Goal: Task Accomplishment & Management: Manage account settings

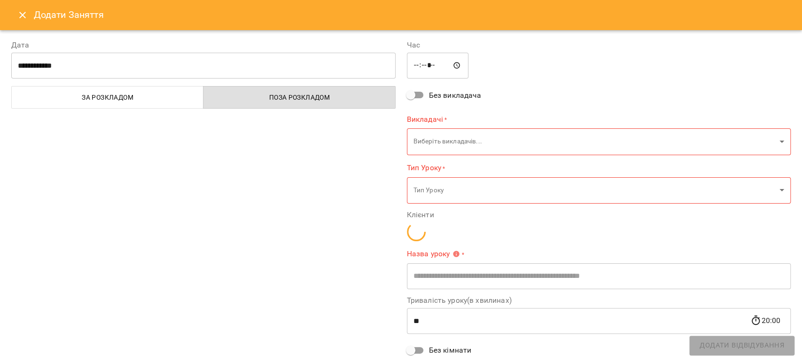
type input "**********"
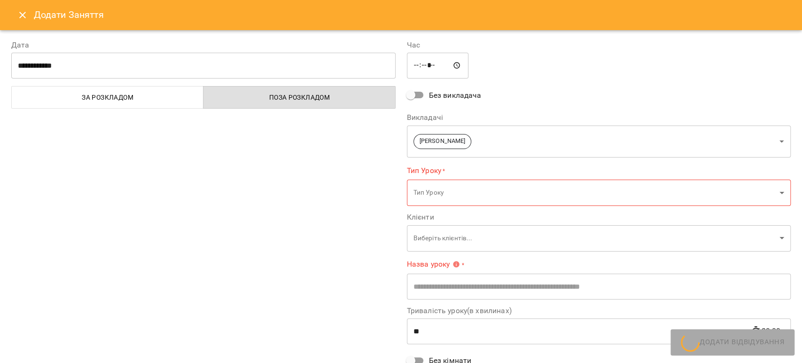
scroll to position [940, 0]
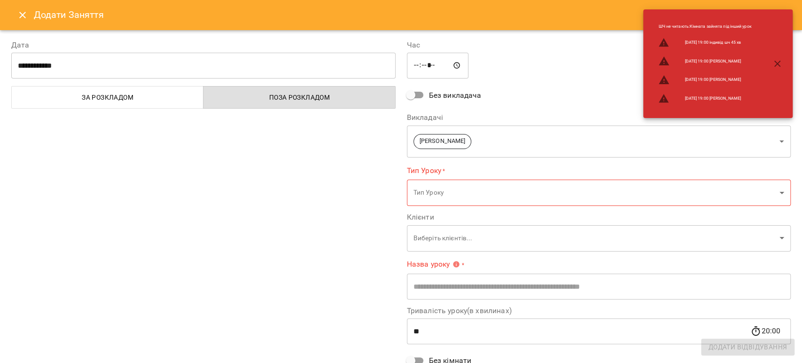
click at [24, 16] on icon "Close" at bounding box center [22, 15] width 7 height 7
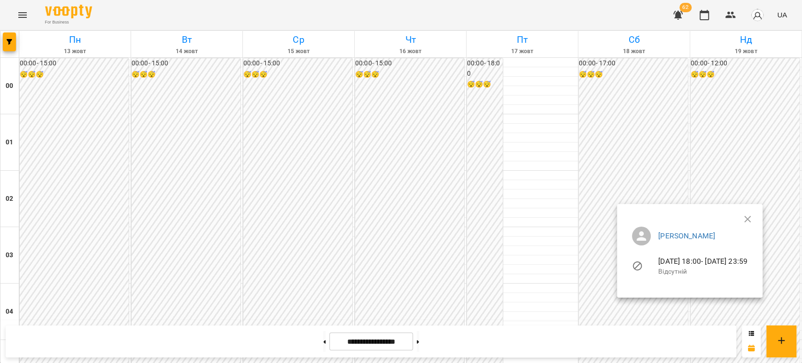
click at [213, 202] on div at bounding box center [401, 181] width 802 height 363
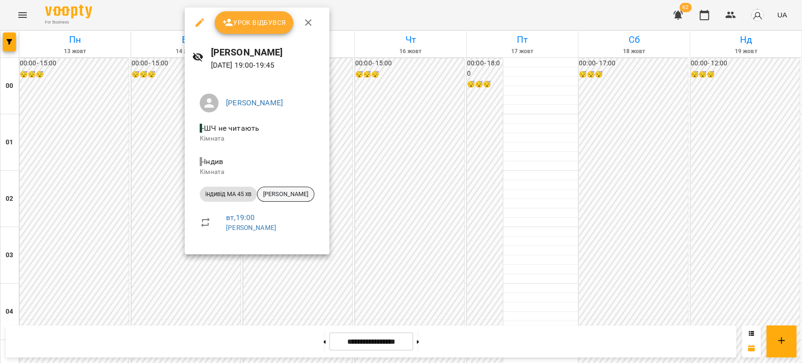
click at [303, 197] on span "[PERSON_NAME]" at bounding box center [286, 194] width 56 height 8
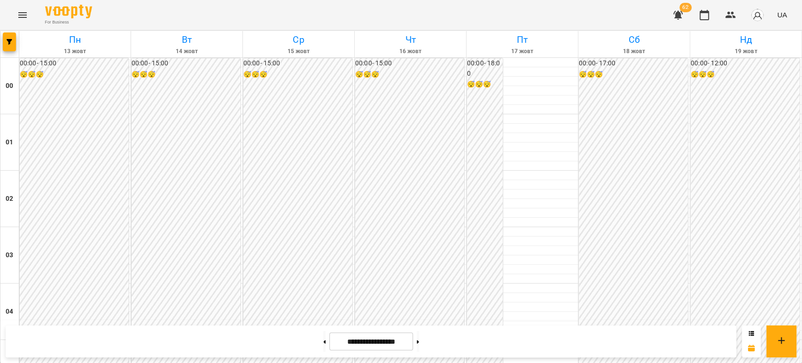
scroll to position [887, 0]
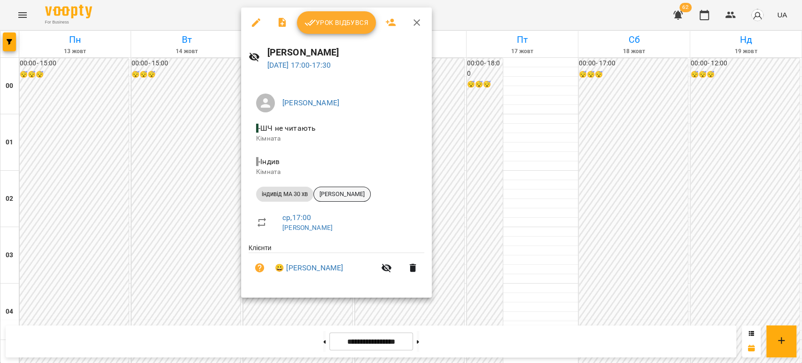
click at [349, 195] on span "[PERSON_NAME]" at bounding box center [342, 194] width 56 height 8
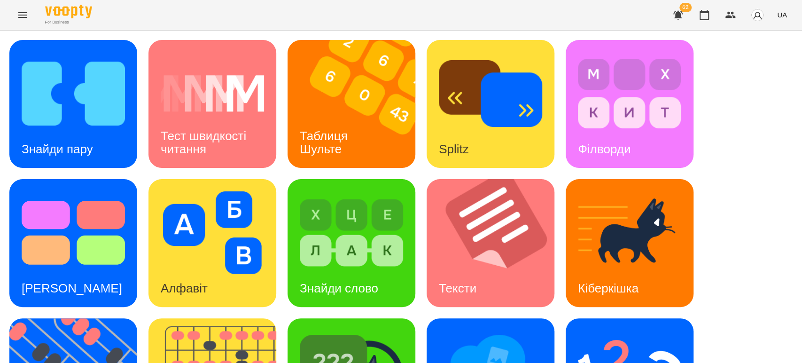
drag, startPoint x: 738, startPoint y: 142, endPoint x: 701, endPoint y: 126, distance: 40.9
click at [738, 142] on div "Знайди пару Тест швидкості читання Таблиця [PERSON_NAME] Splitz Філворди Тест С…" at bounding box center [400, 312] width 783 height 545
drag, startPoint x: 709, startPoint y: 171, endPoint x: 697, endPoint y: 166, distance: 13.1
click at [709, 171] on div "Знайди пару Тест швидкості читання Таблиця [PERSON_NAME] Splitz Філворди Тест С…" at bounding box center [400, 312] width 783 height 545
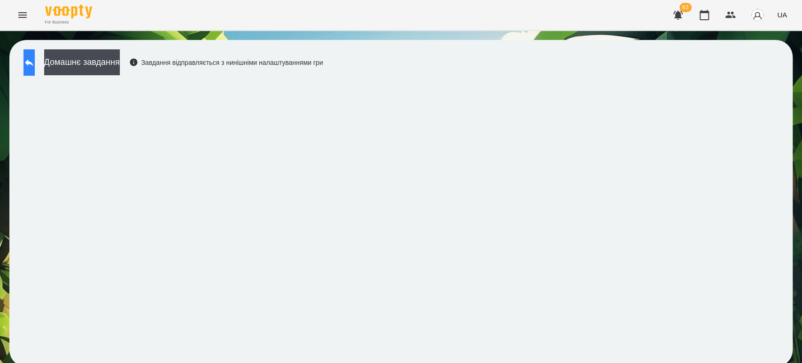
click at [35, 68] on button at bounding box center [28, 62] width 11 height 26
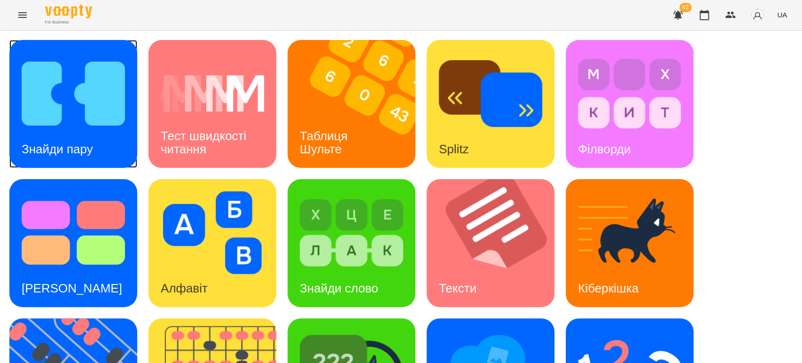
click at [71, 132] on div "Знайди пару" at bounding box center [57, 149] width 96 height 37
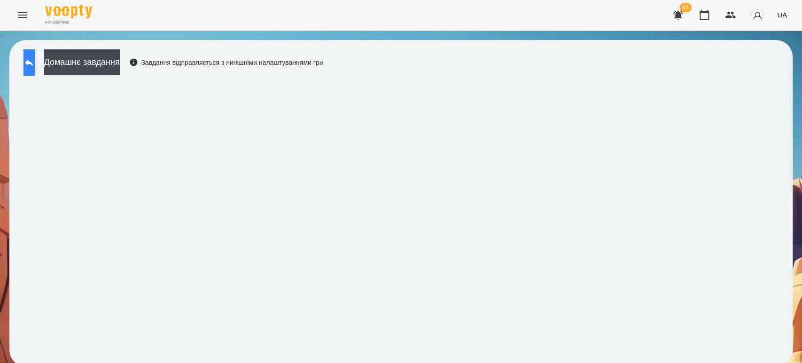
click at [35, 63] on icon at bounding box center [28, 62] width 11 height 11
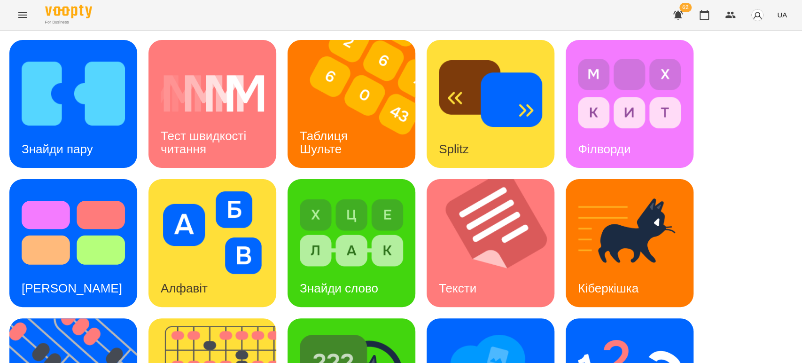
scroll to position [231, 0]
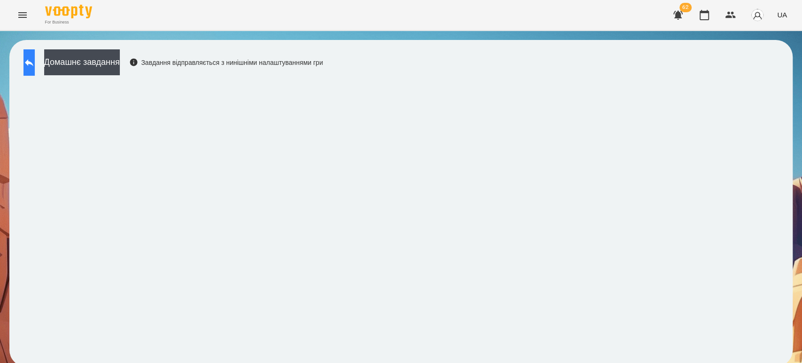
click at [33, 62] on icon at bounding box center [29, 62] width 8 height 7
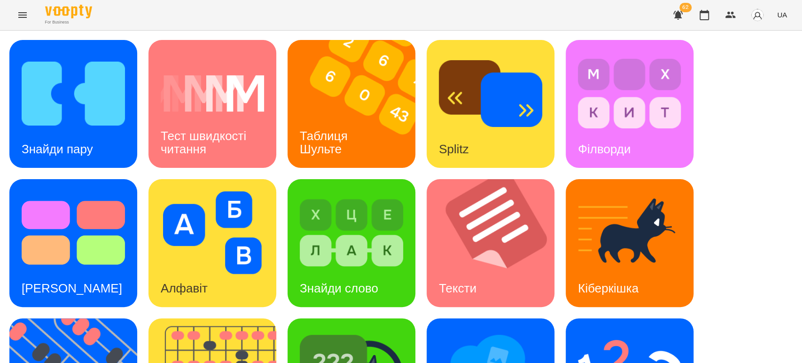
scroll to position [104, 0]
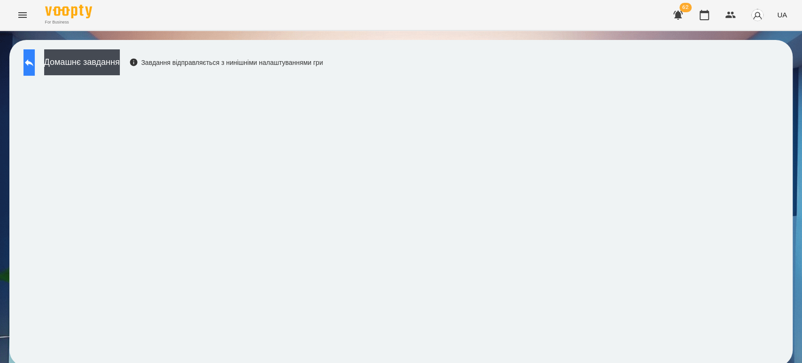
click at [31, 64] on button at bounding box center [28, 62] width 11 height 26
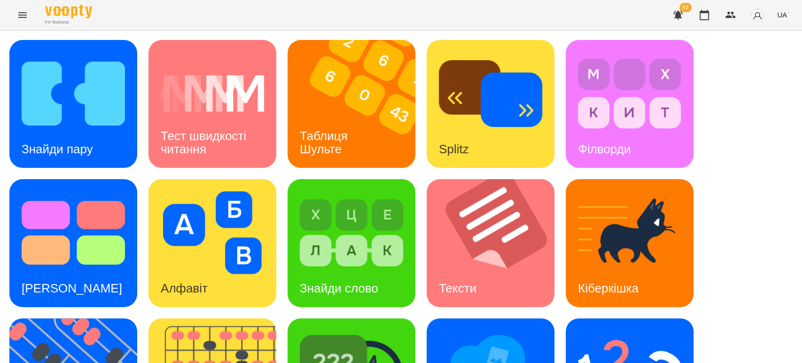
scroll to position [157, 0]
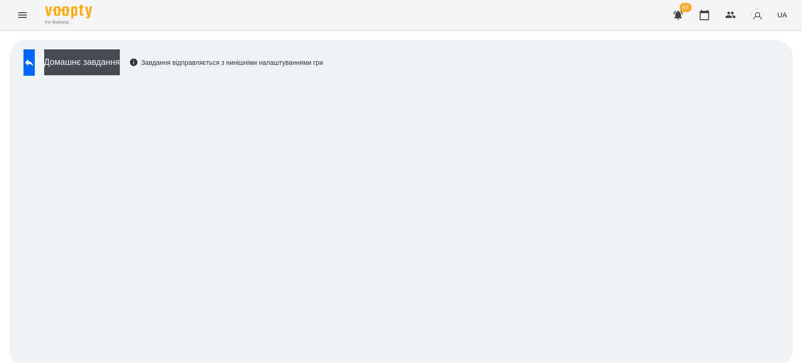
scroll to position [4, 0]
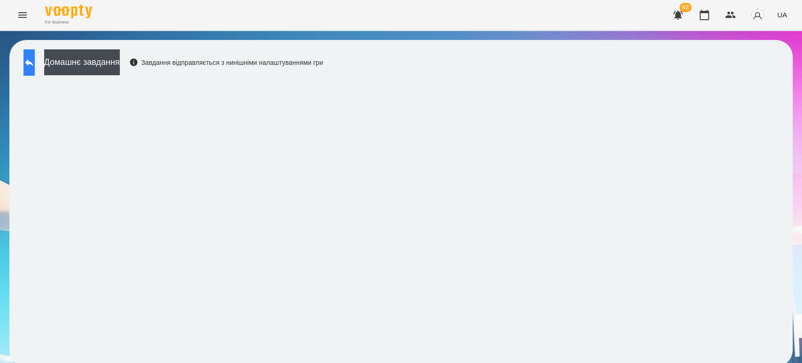
click at [35, 63] on button at bounding box center [28, 62] width 11 height 26
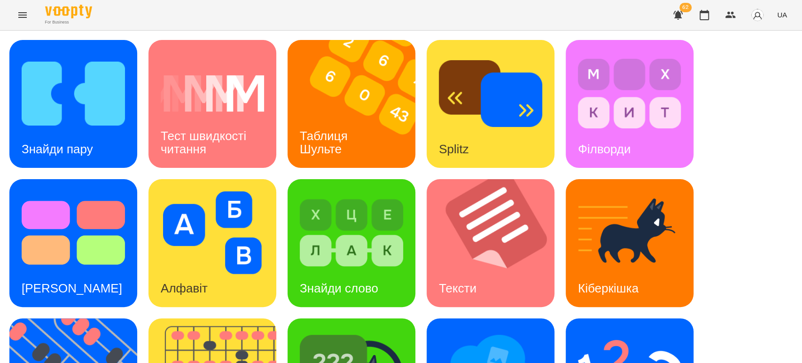
scroll to position [160, 0]
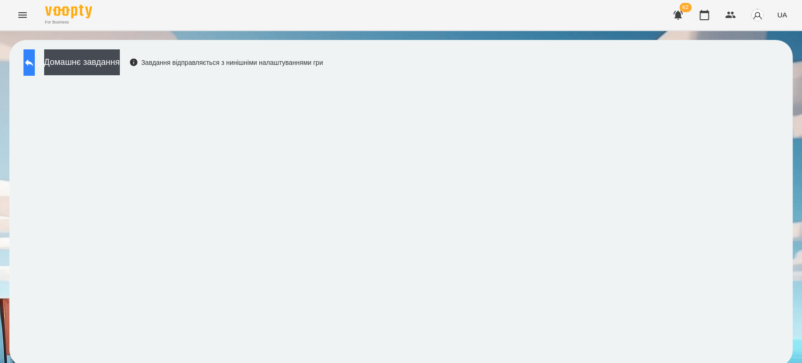
click at [35, 61] on button at bounding box center [28, 62] width 11 height 26
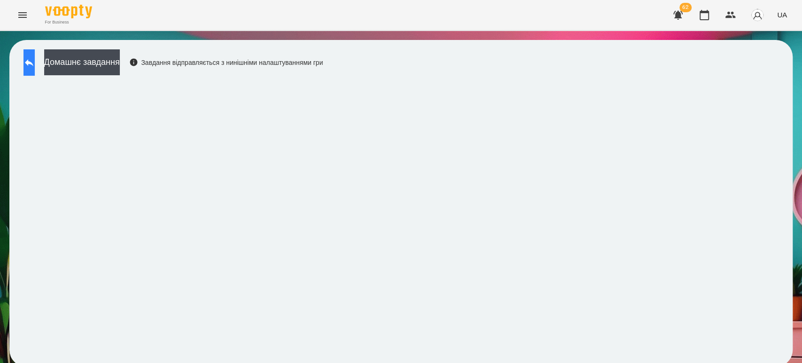
click at [35, 59] on icon at bounding box center [28, 62] width 11 height 11
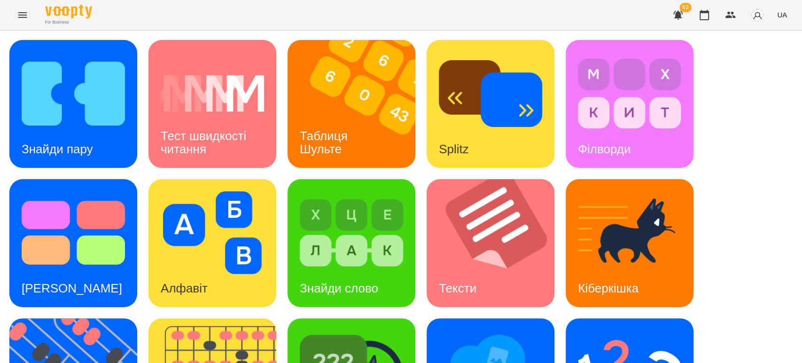
click at [722, 162] on div "Знайди пару Тест швидкості читання Таблиця Шульте Splitz Філворди Тест Струпа А…" at bounding box center [400, 312] width 783 height 545
click at [373, 123] on img at bounding box center [358, 104] width 140 height 128
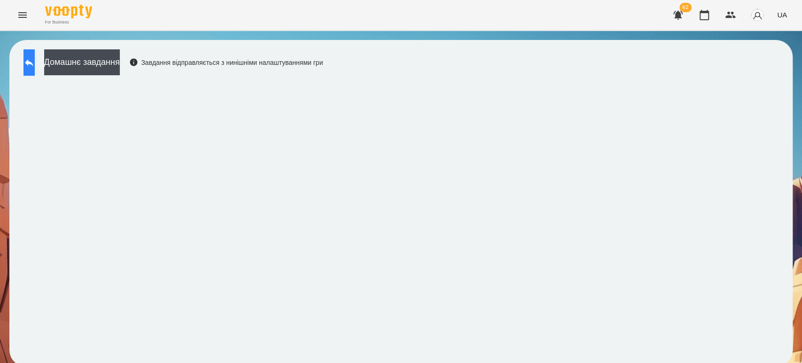
click at [35, 65] on icon at bounding box center [28, 62] width 11 height 11
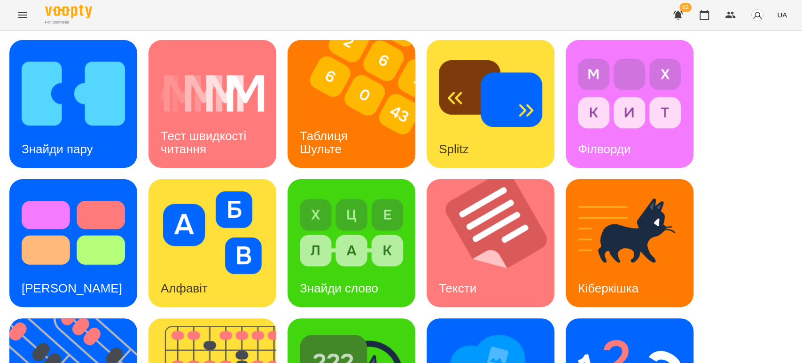
scroll to position [231, 0]
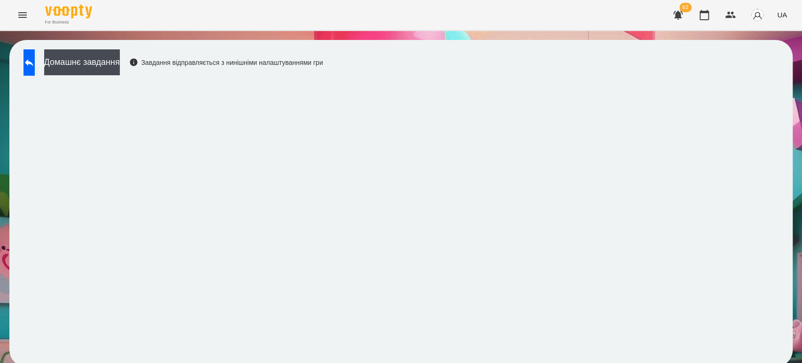
scroll to position [4, 0]
click at [35, 62] on icon at bounding box center [28, 62] width 11 height 11
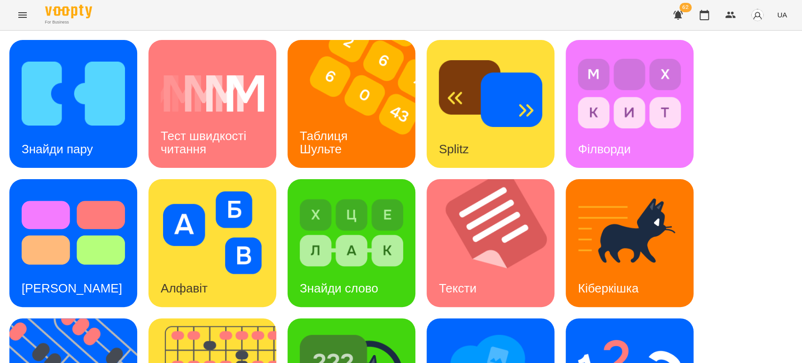
scroll to position [212, 0]
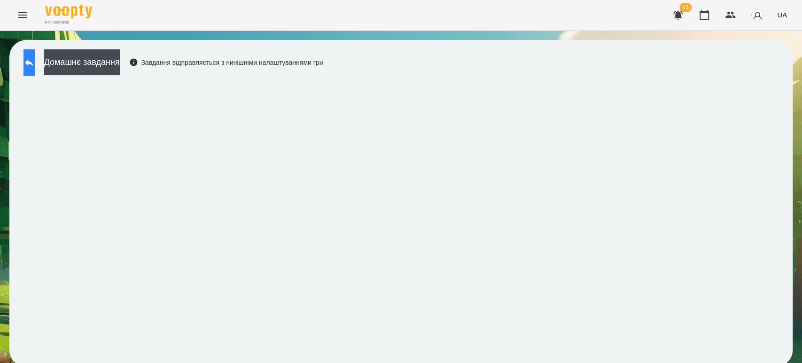
click at [35, 70] on button at bounding box center [28, 62] width 11 height 26
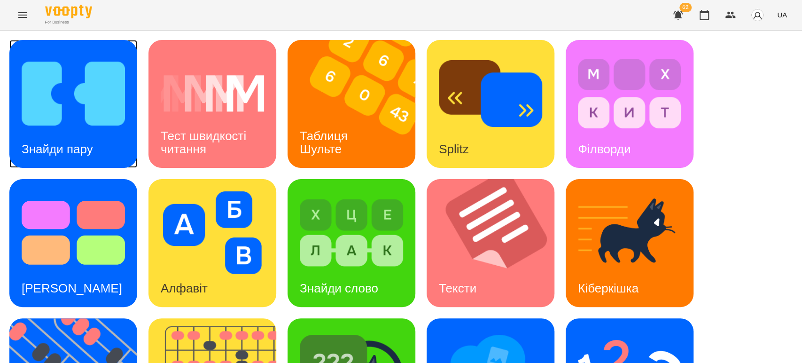
click at [94, 110] on img at bounding box center [73, 93] width 103 height 83
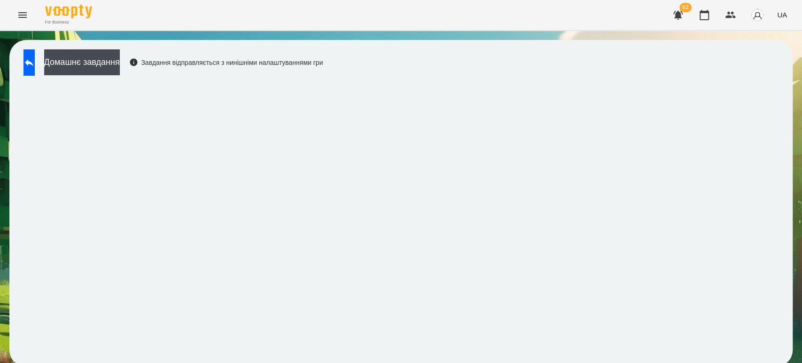
scroll to position [4, 0]
click at [28, 64] on button at bounding box center [28, 62] width 11 height 26
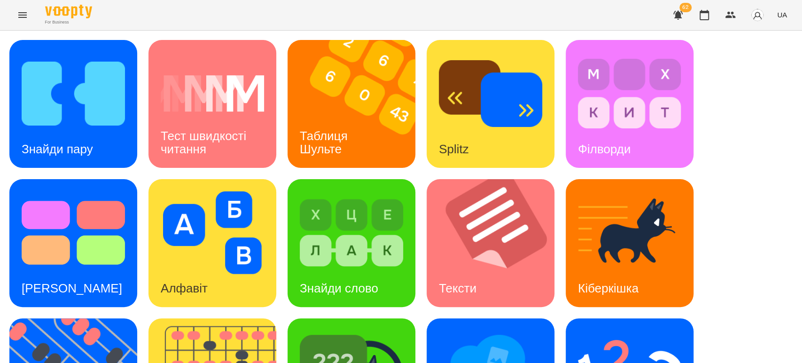
scroll to position [108, 0]
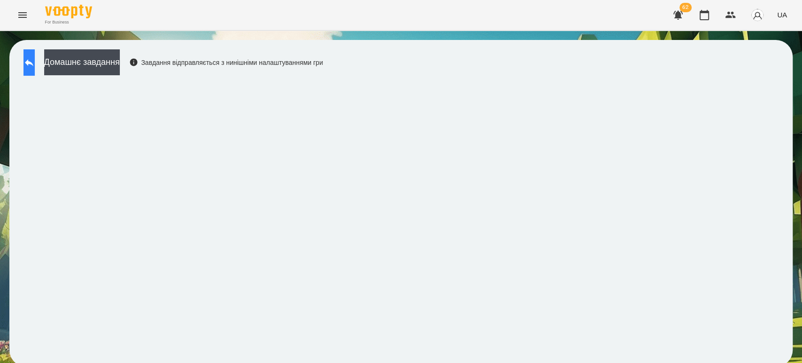
click at [33, 55] on button at bounding box center [28, 62] width 11 height 26
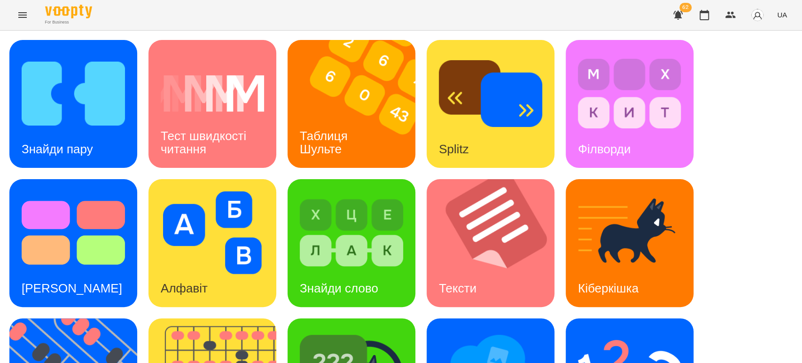
scroll to position [209, 0]
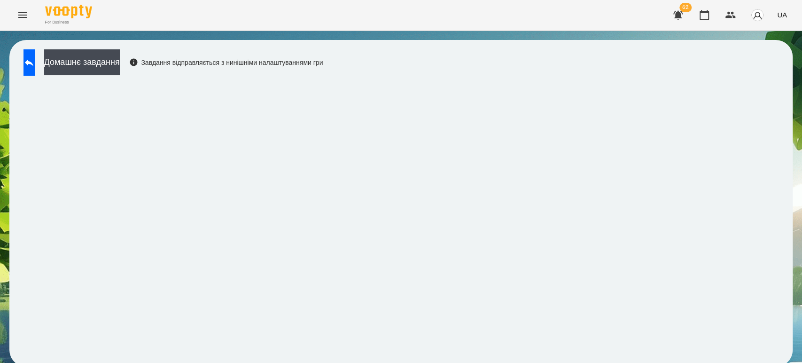
scroll to position [4, 0]
click at [31, 63] on button at bounding box center [28, 62] width 11 height 26
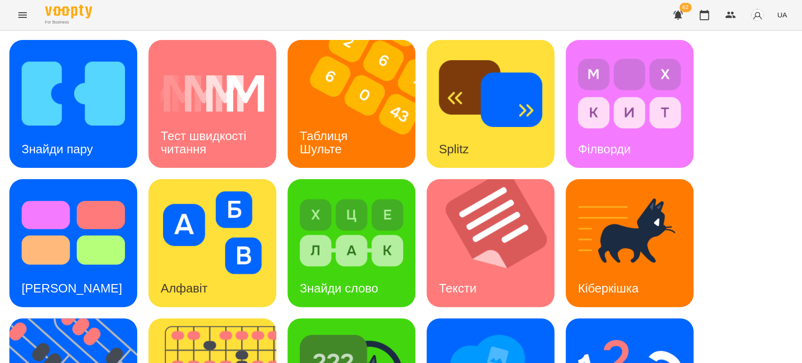
scroll to position [160, 0]
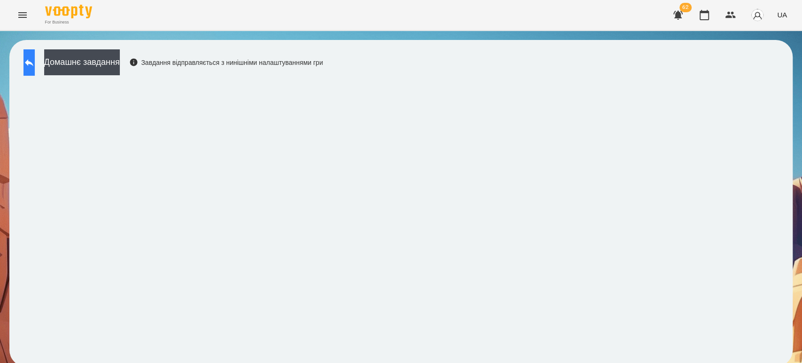
click at [26, 62] on button at bounding box center [28, 62] width 11 height 26
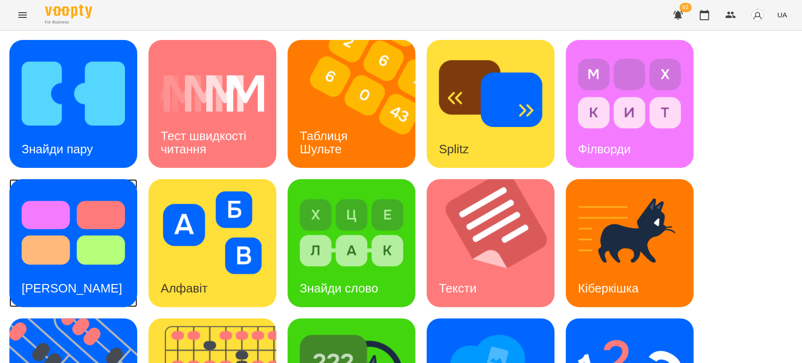
click at [65, 245] on img at bounding box center [73, 232] width 103 height 83
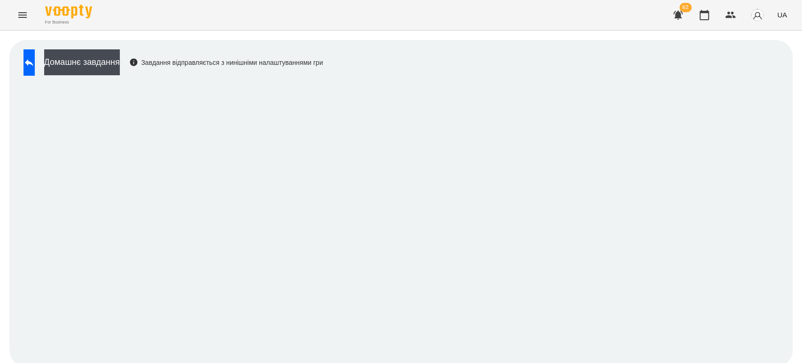
scroll to position [4, 0]
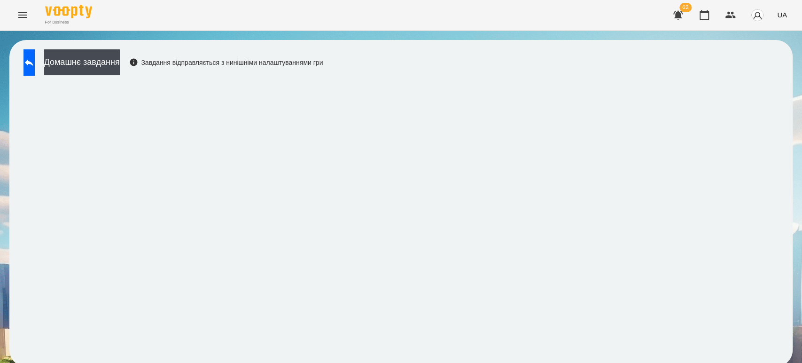
click at [24, 74] on div "Домашнє завдання Завдання відправляється з нинішніми налаштуваннями гри" at bounding box center [171, 64] width 304 height 31
click at [34, 59] on icon at bounding box center [28, 62] width 11 height 11
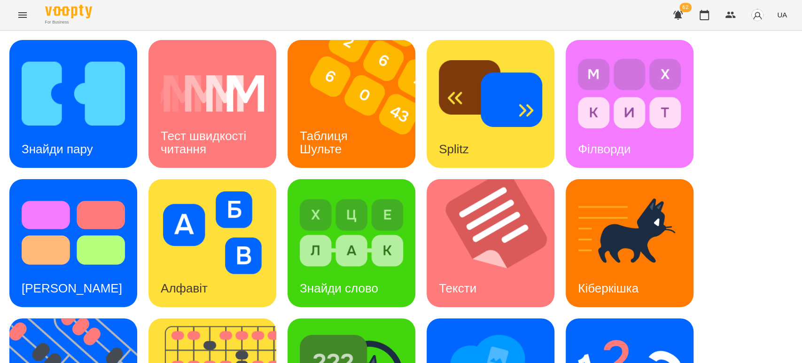
scroll to position [212, 0]
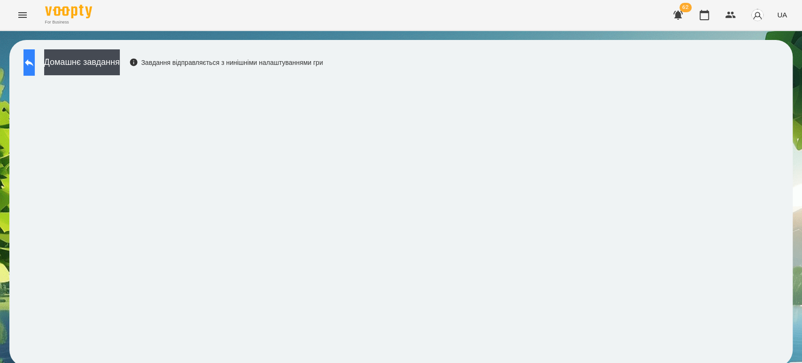
click at [28, 76] on div "Домашнє завдання Завдання відправляється з нинішніми налаштуваннями гри" at bounding box center [171, 64] width 304 height 31
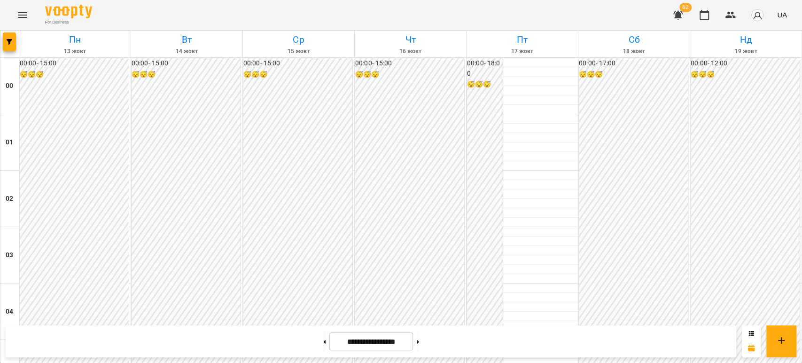
scroll to position [940, 0]
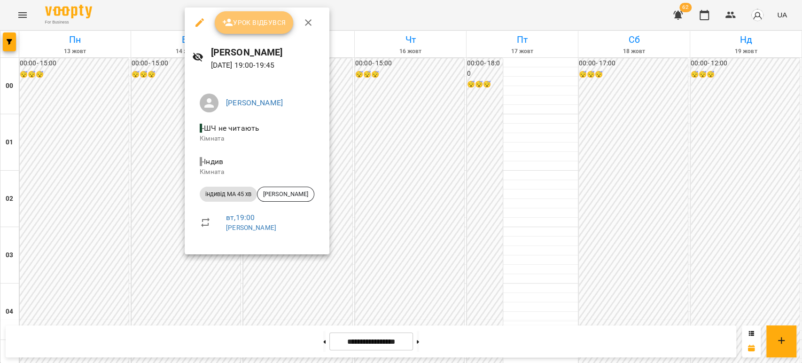
click at [241, 17] on span "Урок відбувся" at bounding box center [254, 22] width 64 height 11
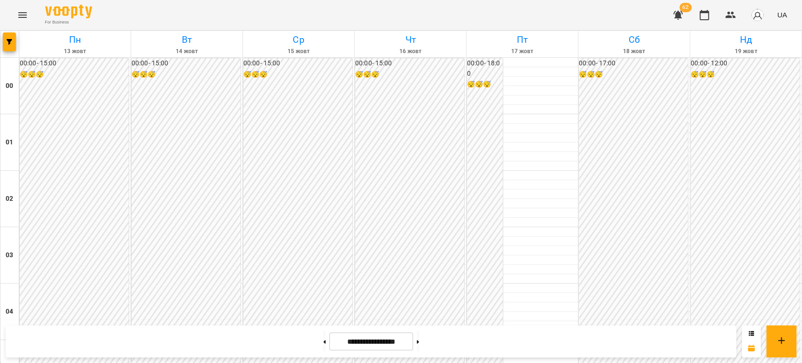
scroll to position [986, 0]
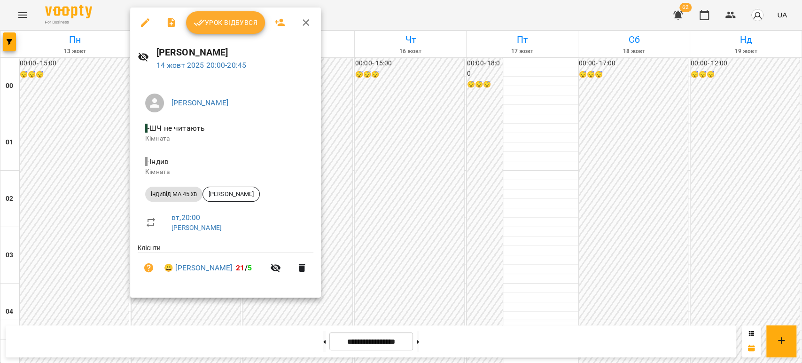
click at [221, 19] on span "Урок відбувся" at bounding box center [226, 22] width 64 height 11
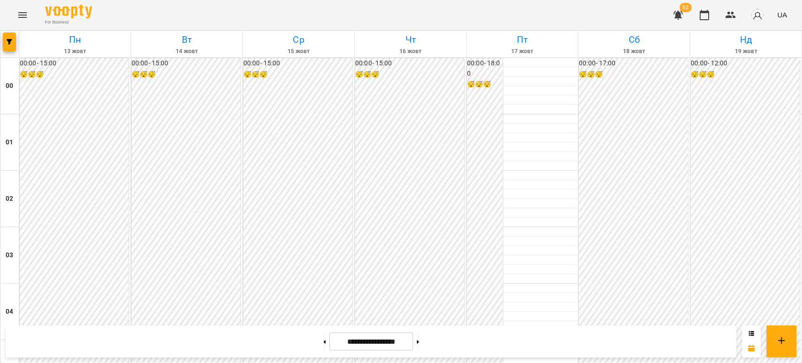
scroll to position [940, 0]
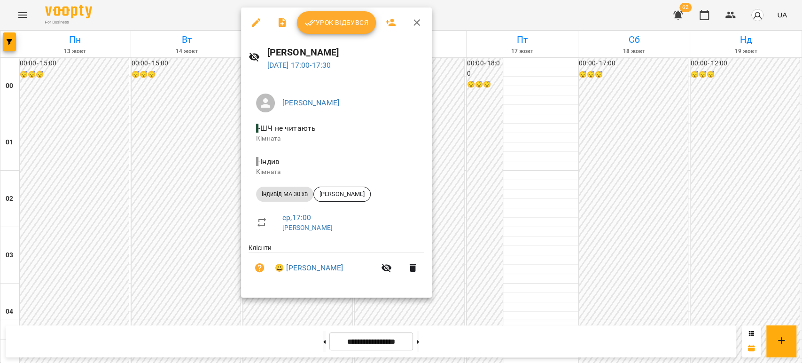
click at [178, 162] on div at bounding box center [401, 181] width 802 height 363
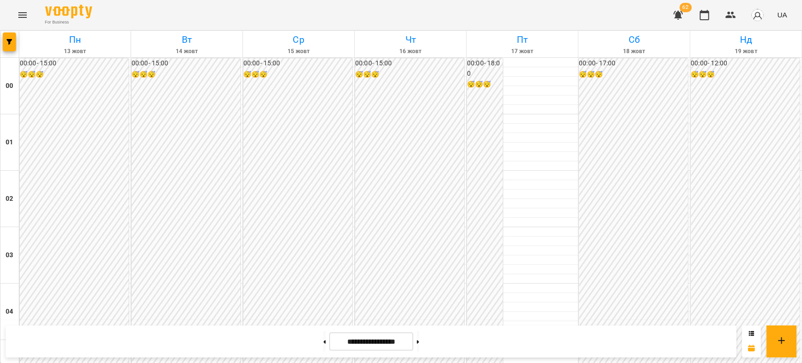
scroll to position [783, 0]
